Goal: Task Accomplishment & Management: Manage account settings

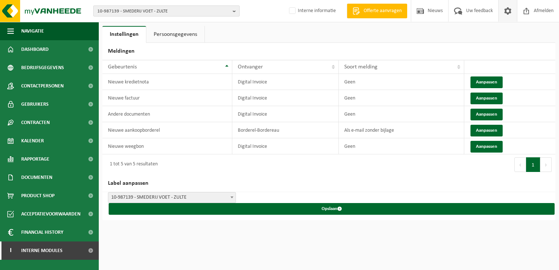
click at [128, 10] on span "10-987139 - SMEDERIJ VOET - ZULTE" at bounding box center [163, 11] width 132 height 11
click at [110, 24] on input "text" at bounding box center [166, 22] width 143 height 9
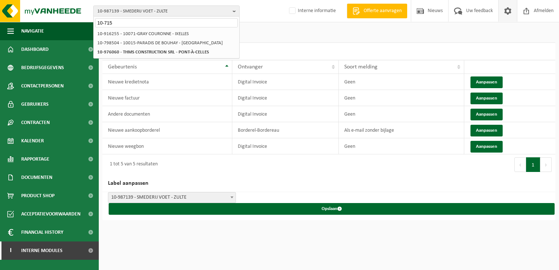
click at [127, 23] on input "10-715" at bounding box center [166, 22] width 143 height 9
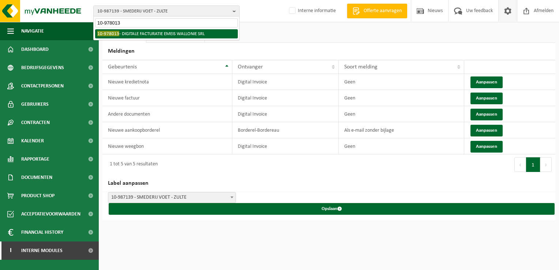
type input "10-978013"
click at [146, 35] on li "10-978013 - DIGITALE FACTURATIE EMEIS WALLONIE SRL" at bounding box center [166, 33] width 143 height 9
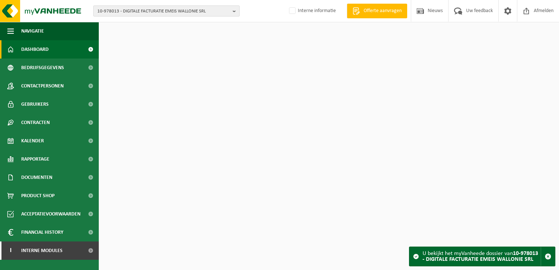
click at [109, 15] on span "10-978013 - DIGITALE FACTURATIE EMEIS WALLONIE SRL" at bounding box center [163, 11] width 132 height 11
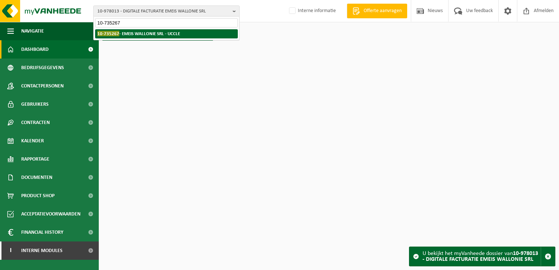
type input "10-735267"
click at [143, 34] on strong "10-735267 - EMEIS WALLONIE SRL - UCCLE" at bounding box center [138, 33] width 83 height 5
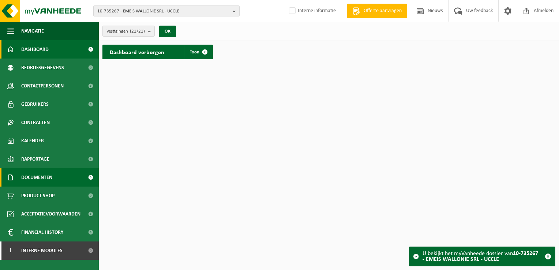
click at [45, 176] on span "Documenten" at bounding box center [36, 177] width 31 height 18
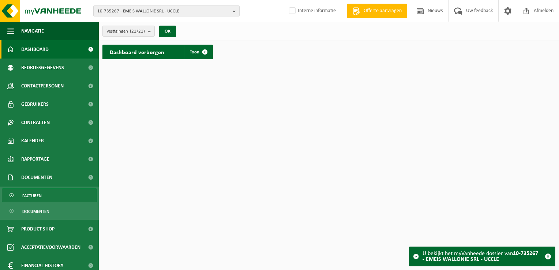
click at [38, 196] on span "Facturen" at bounding box center [31, 196] width 19 height 14
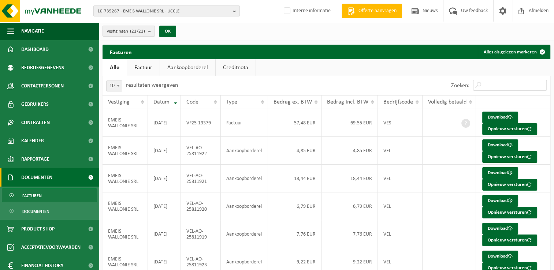
click at [142, 33] on count "(21/21)" at bounding box center [137, 31] width 15 height 5
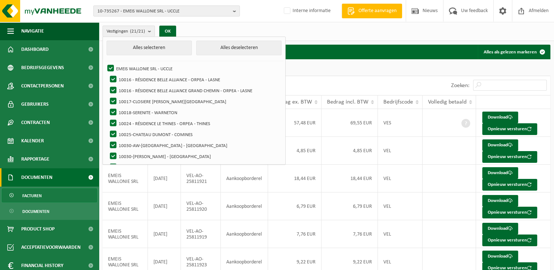
click at [329, 81] on div "Zoeken:" at bounding box center [438, 85] width 224 height 19
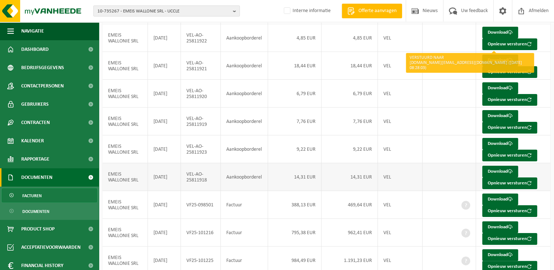
scroll to position [142, 0]
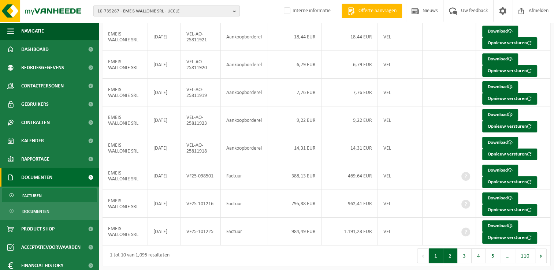
click at [451, 252] on button "2" at bounding box center [450, 255] width 14 height 15
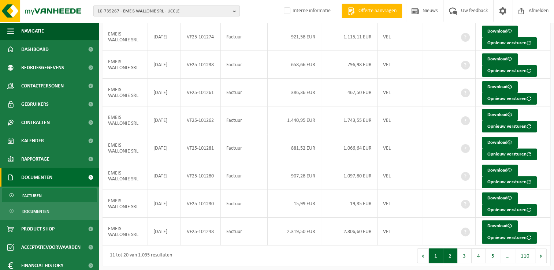
click at [439, 252] on button "1" at bounding box center [436, 255] width 14 height 15
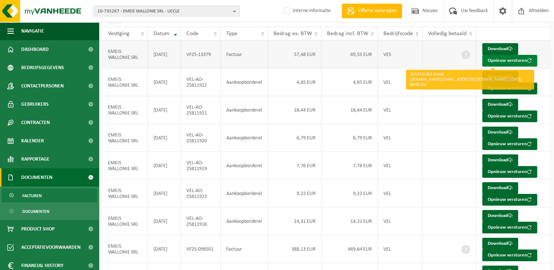
scroll to position [0, 0]
